Goal: Find specific page/section: Find specific page/section

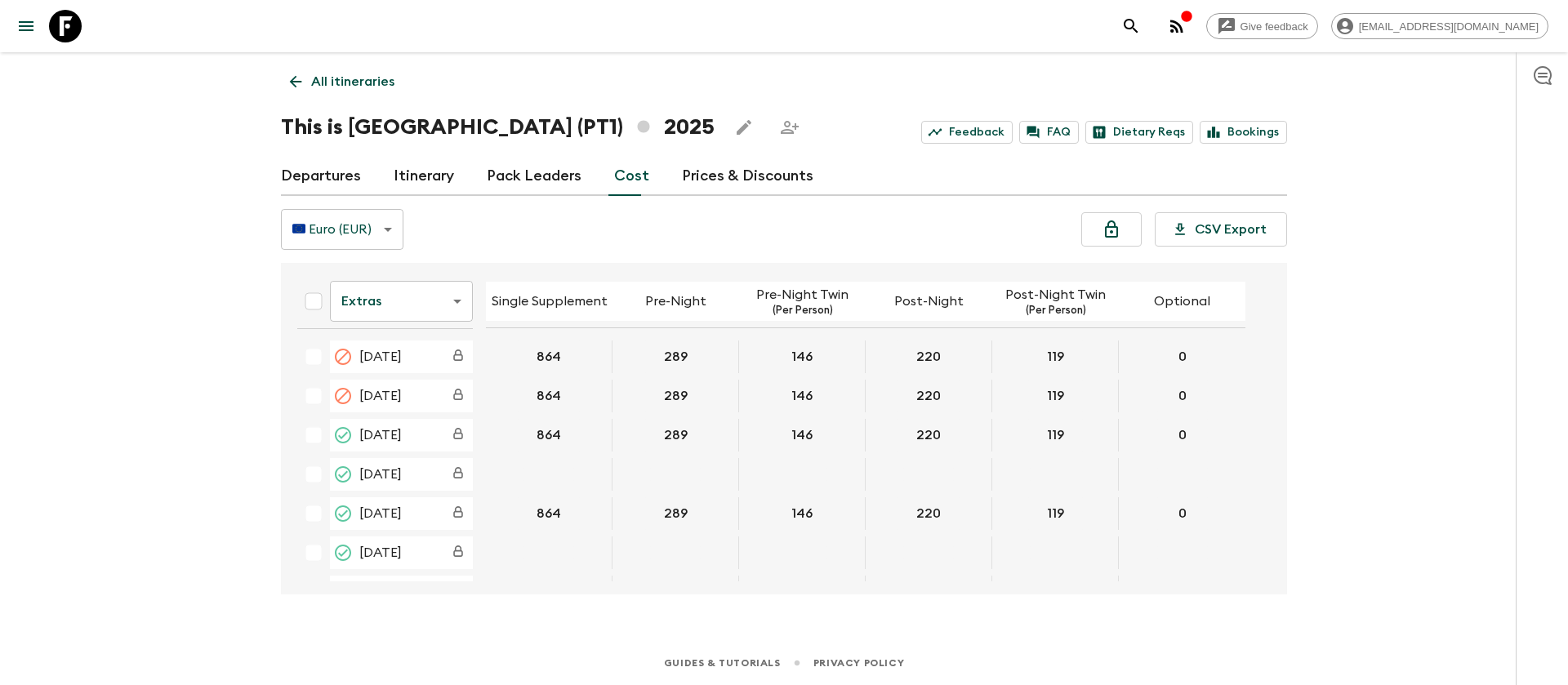
click at [60, 27] on icon at bounding box center [65, 26] width 33 height 33
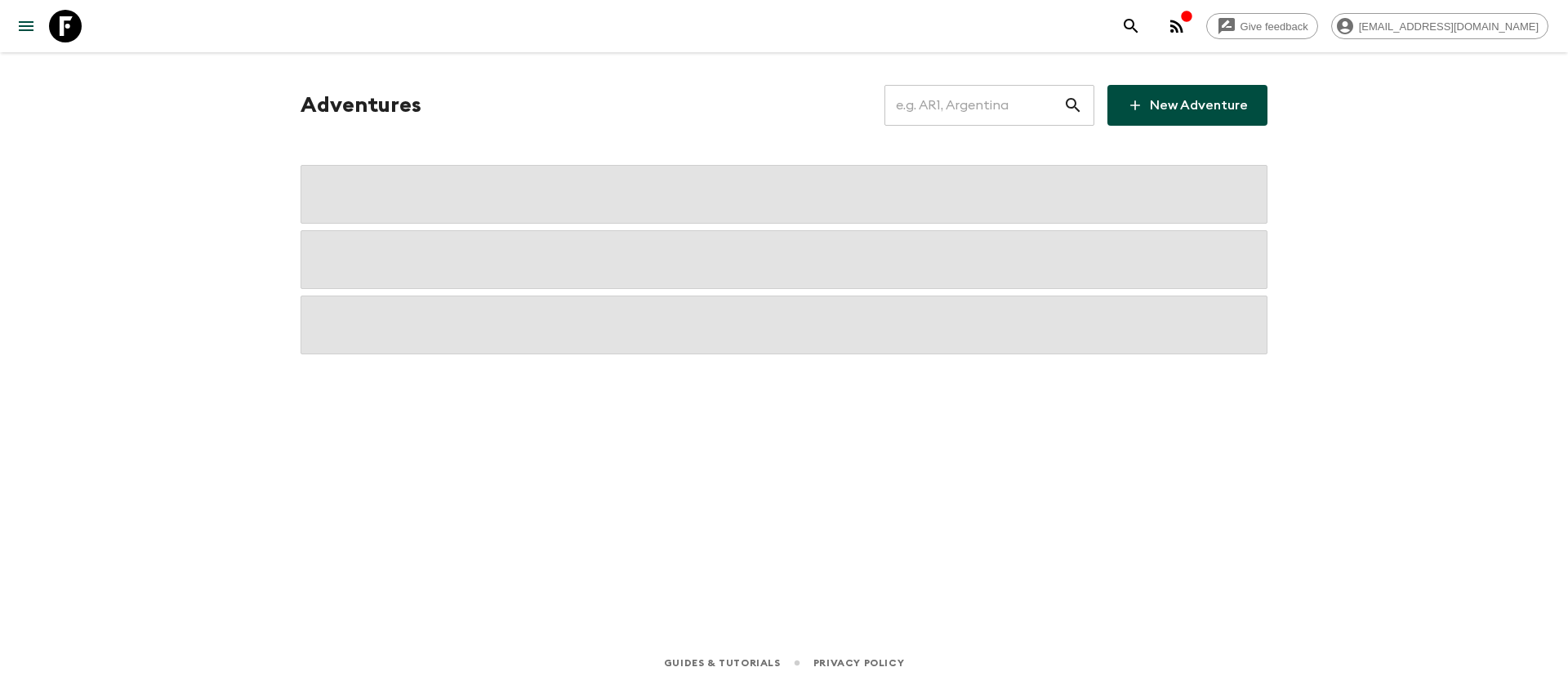
drag, startPoint x: 982, startPoint y: 114, endPoint x: 732, endPoint y: 9, distance: 271.2
click at [983, 115] on input "text" at bounding box center [974, 105] width 179 height 46
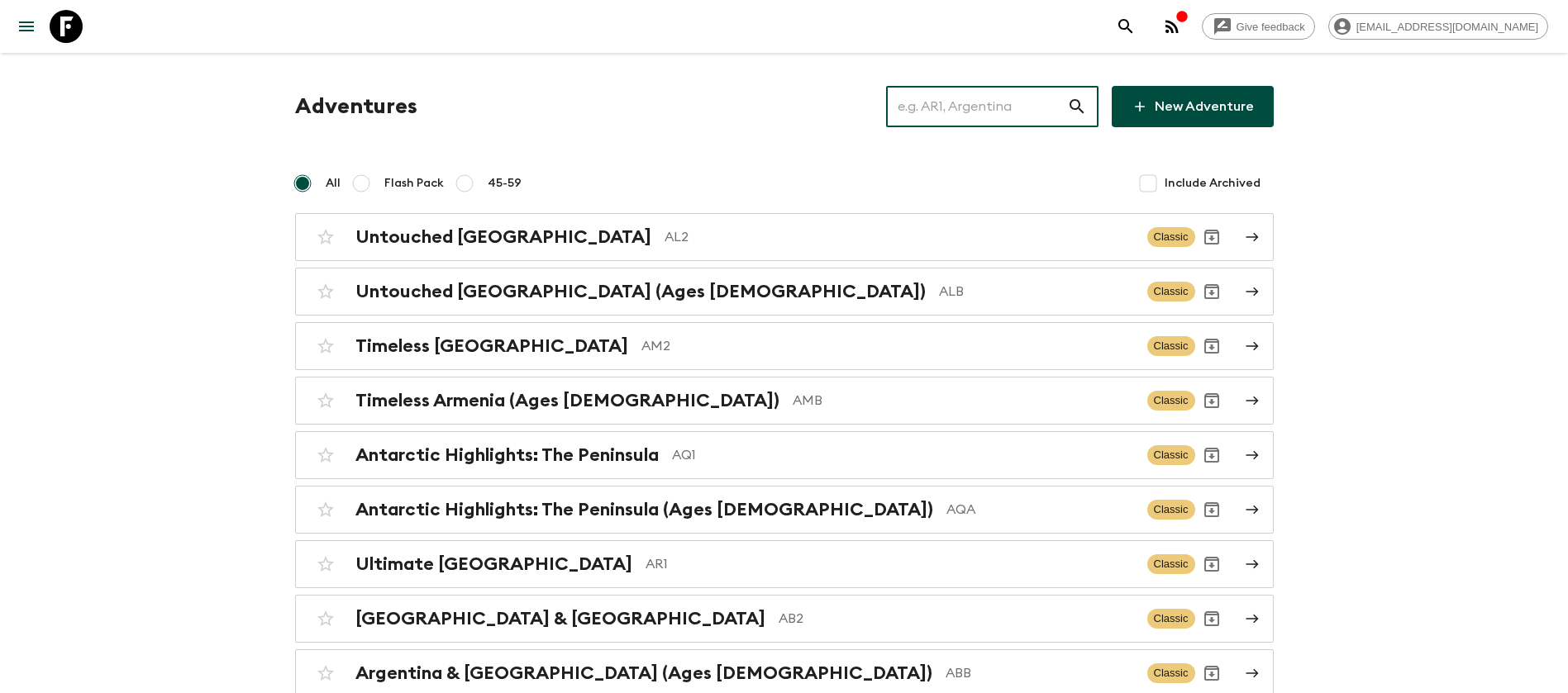
click at [1019, 114] on input "text" at bounding box center [977, 106] width 181 height 46
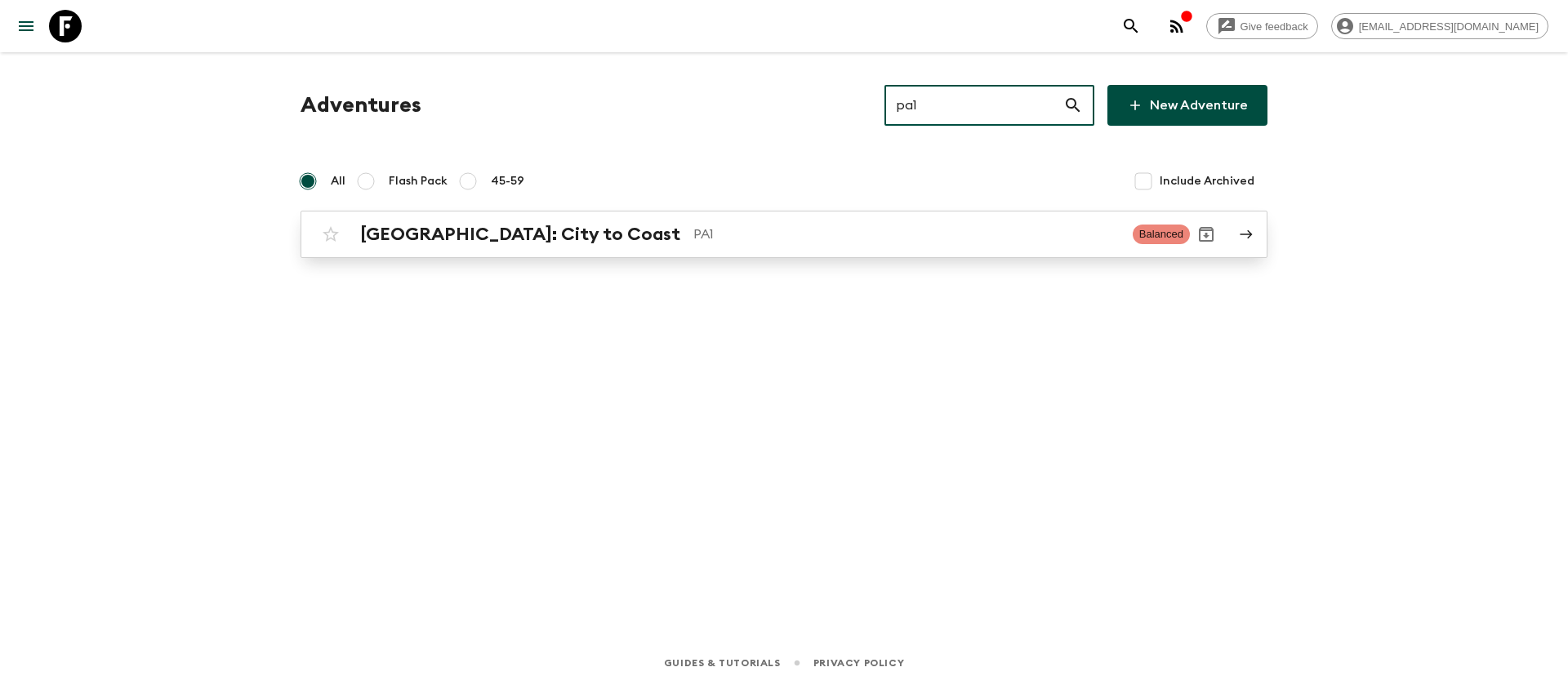
type input "pa1"
click at [694, 229] on p "PA1" at bounding box center [906, 234] width 426 height 20
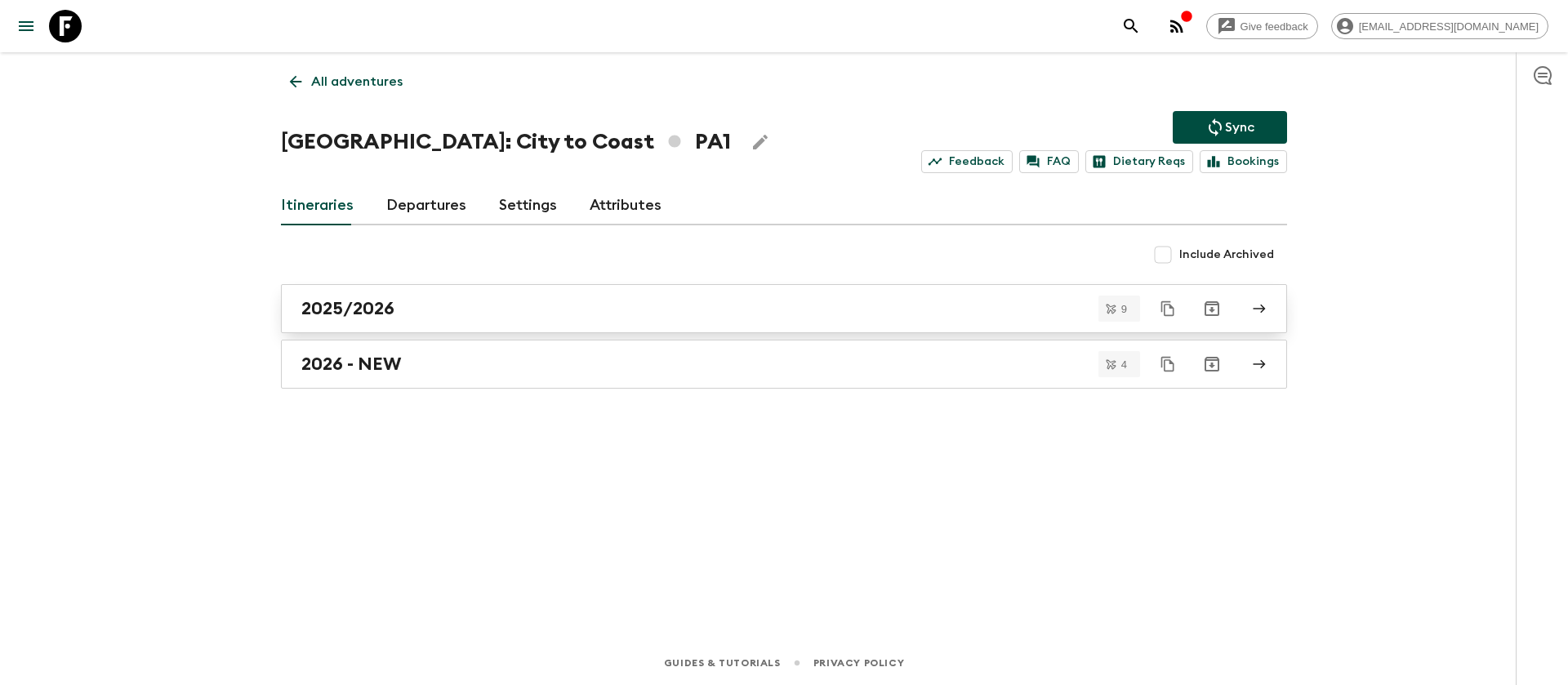
click at [345, 305] on h2 "2025/2026" at bounding box center [348, 308] width 93 height 22
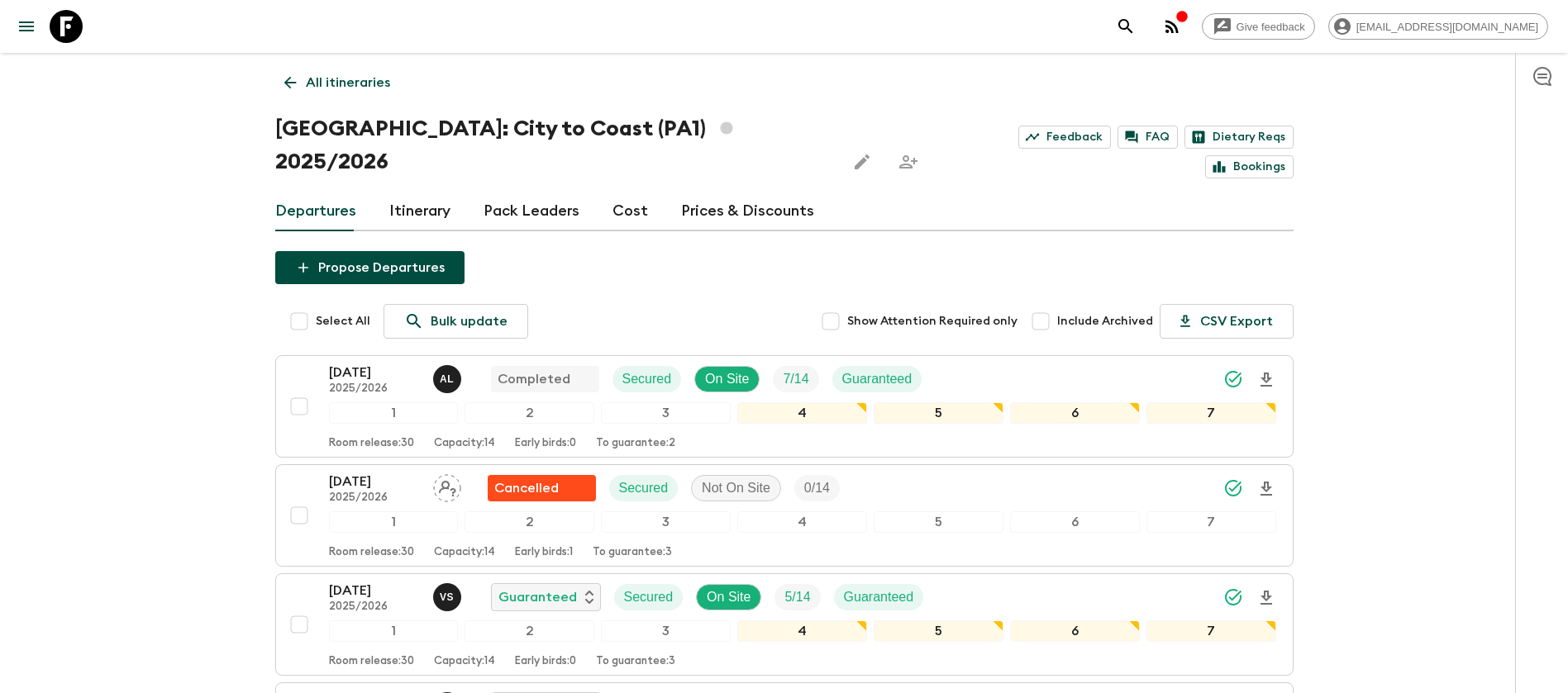
click at [358, 363] on p "[DATE]" at bounding box center [374, 372] width 91 height 20
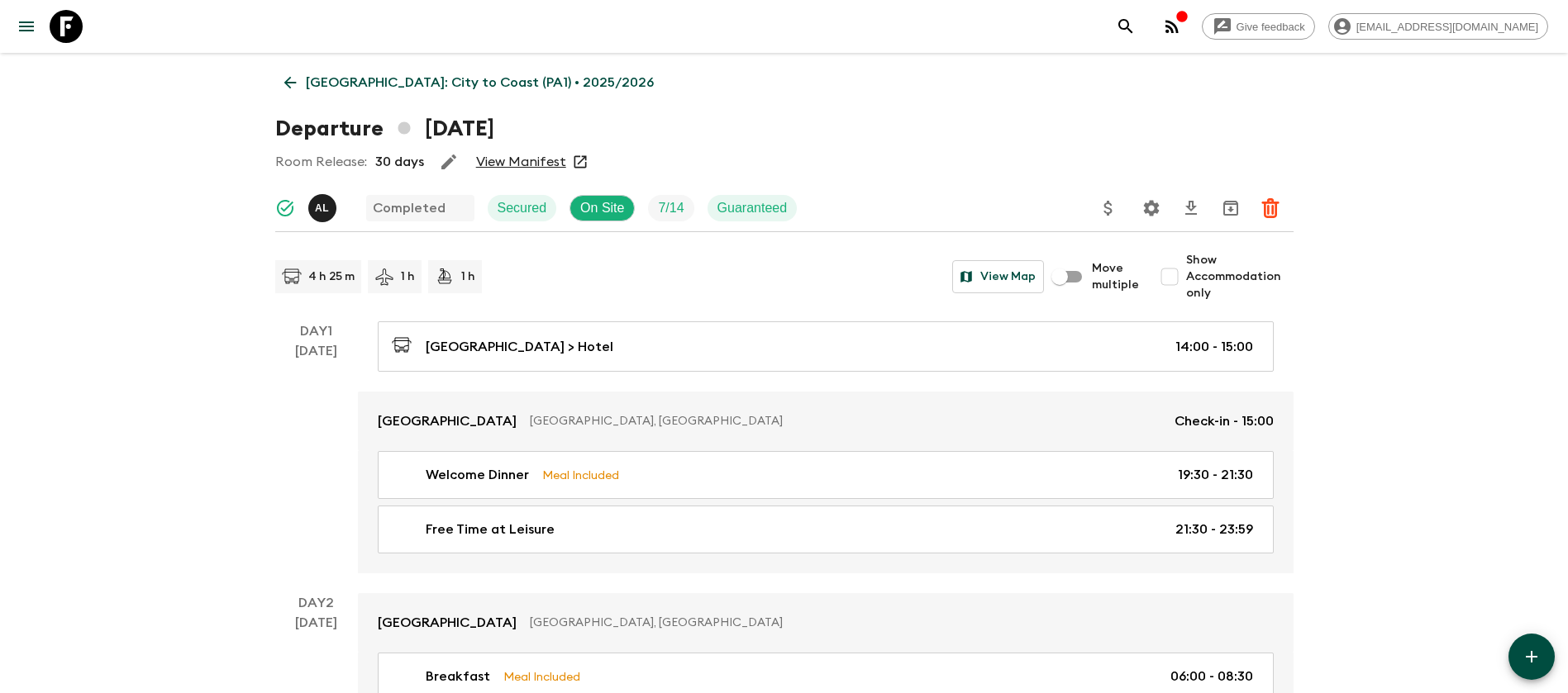
click at [545, 154] on link "View Manifest" at bounding box center [521, 161] width 90 height 17
click at [289, 78] on icon at bounding box center [290, 83] width 12 height 12
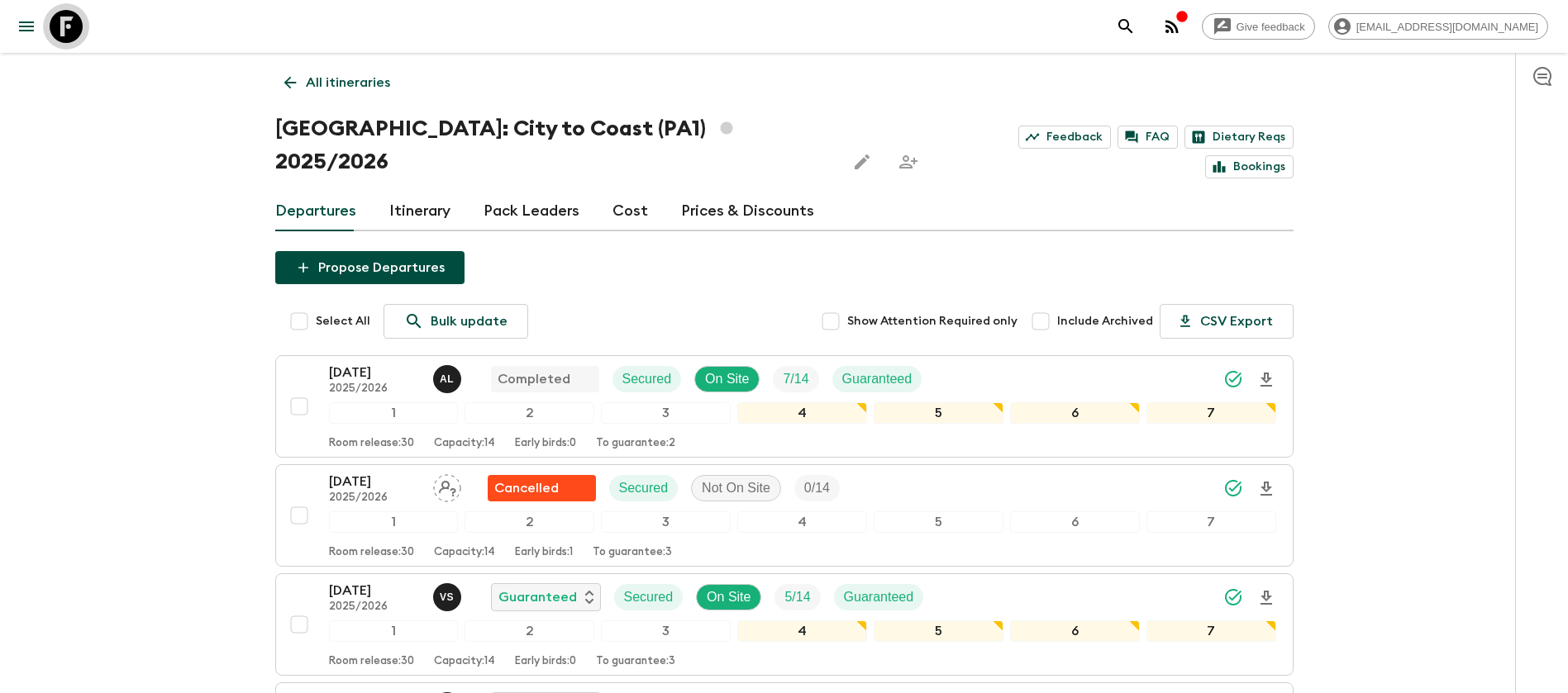
click at [64, 35] on icon at bounding box center [66, 26] width 33 height 33
